Goal: Find specific fact: Find specific fact

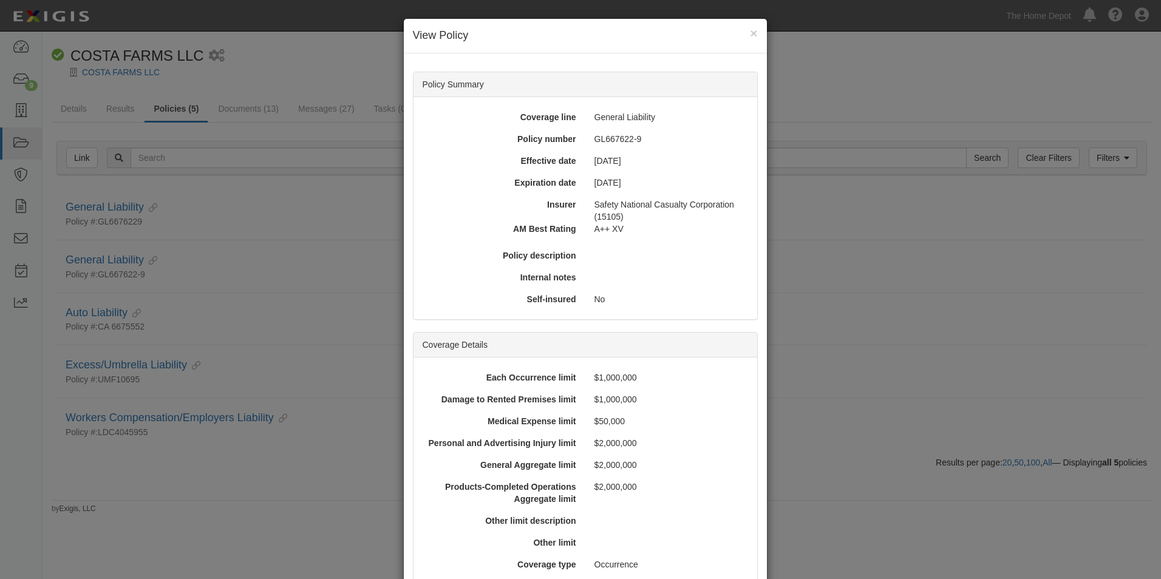
scroll to position [423, 0]
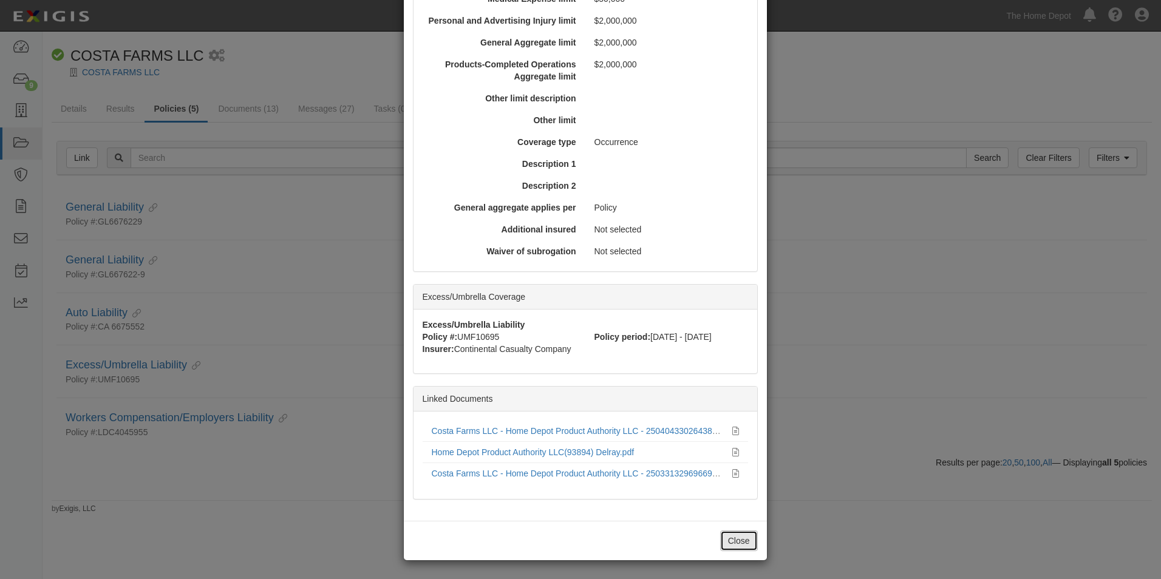
click at [728, 544] on button "Close" at bounding box center [739, 541] width 38 height 21
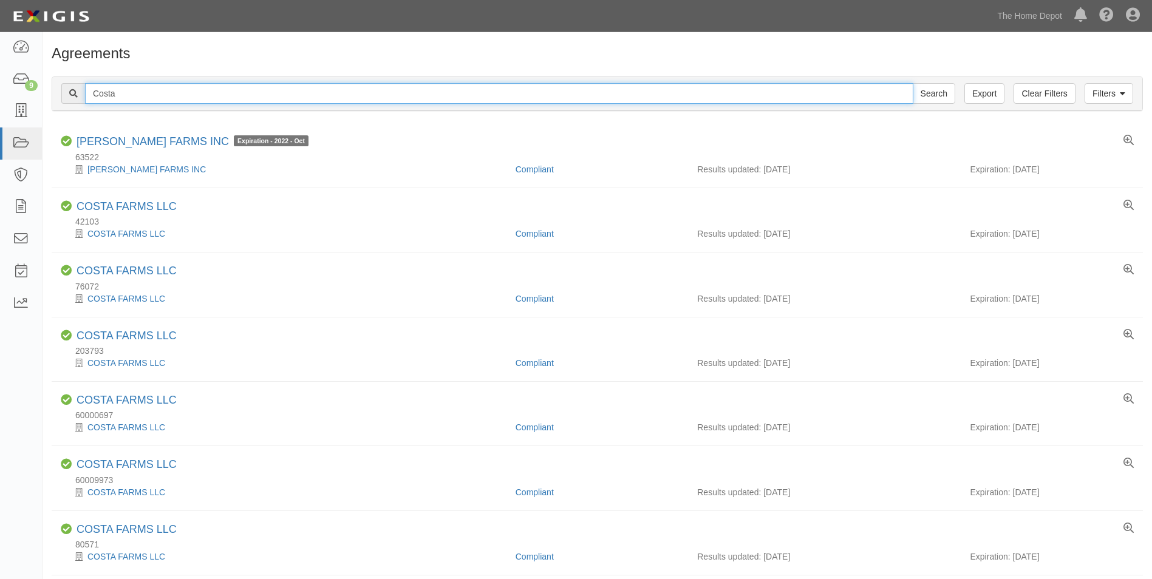
click at [132, 92] on input "Costa" at bounding box center [499, 93] width 828 height 21
type input "Olson's"
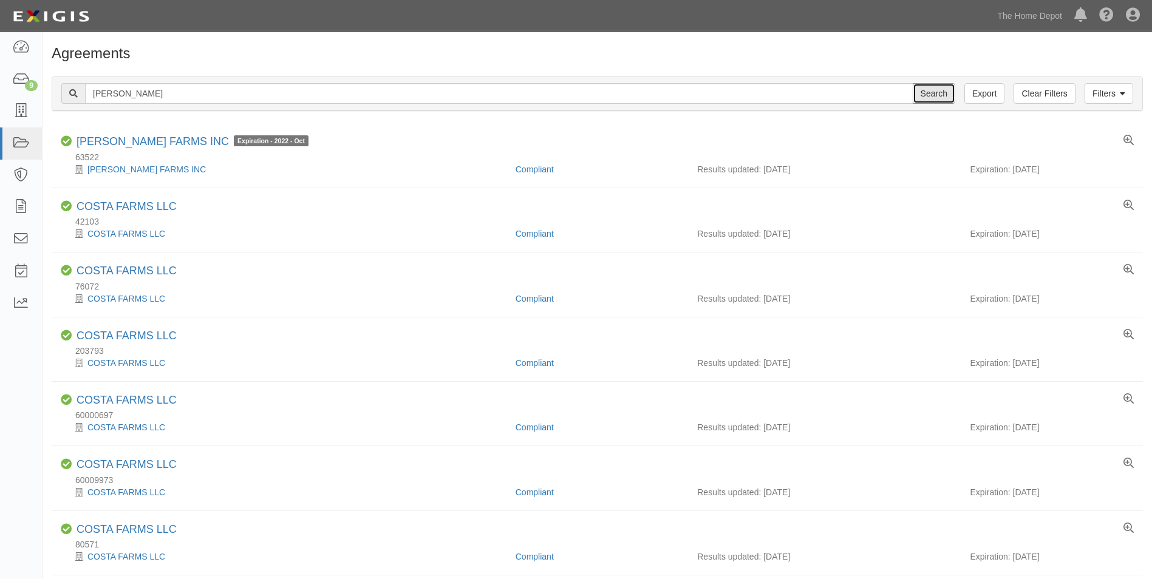
click at [913, 83] on input "Search" at bounding box center [934, 93] width 43 height 21
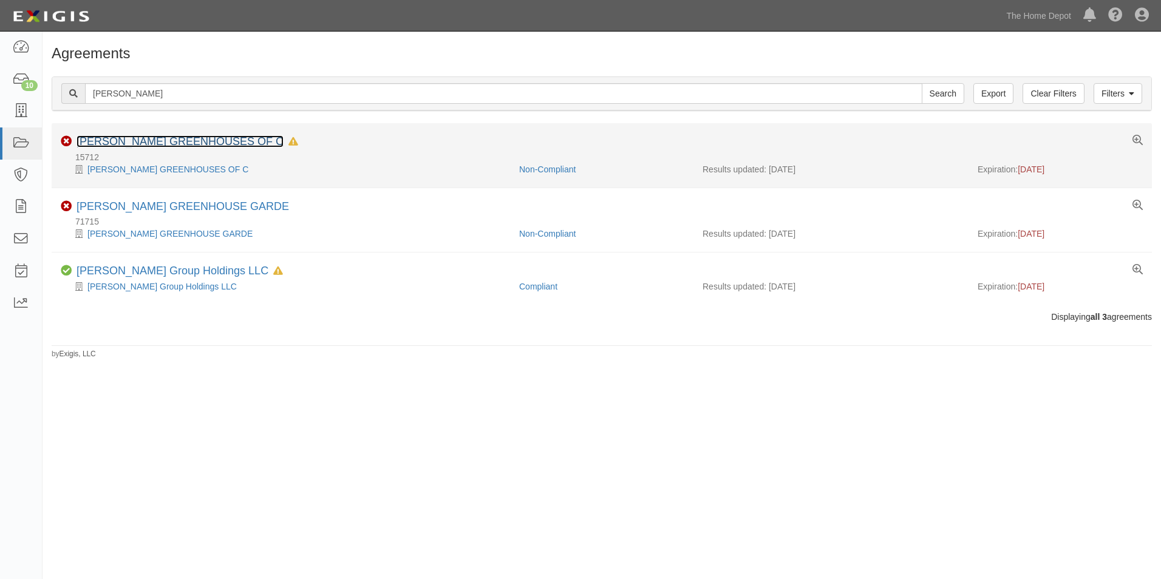
click at [150, 145] on link "[PERSON_NAME] GREENHOUSES OF C" at bounding box center [180, 141] width 207 height 12
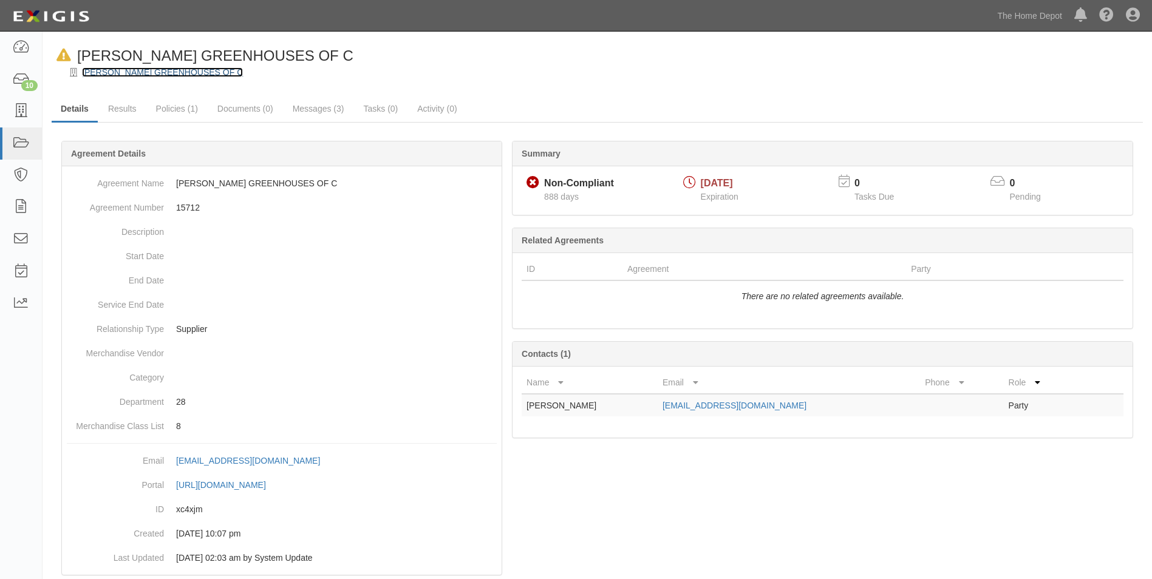
click at [154, 76] on link "[PERSON_NAME] GREENHOUSES OF C" at bounding box center [162, 72] width 161 height 10
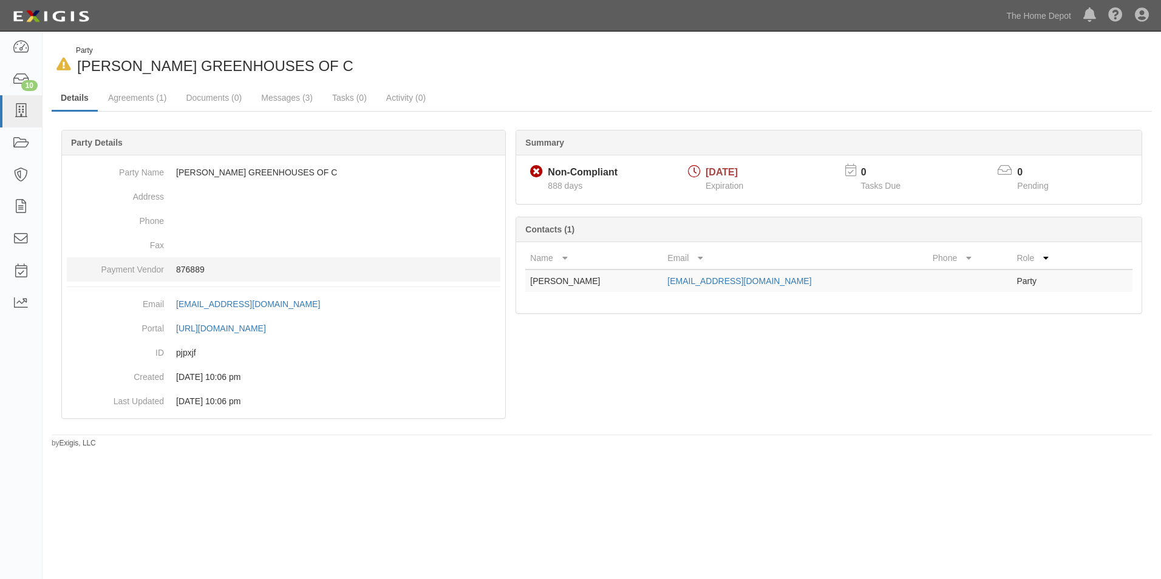
click at [188, 270] on p "876889" at bounding box center [338, 270] width 324 height 12
copy p "876889"
